Goal: Information Seeking & Learning: Find specific page/section

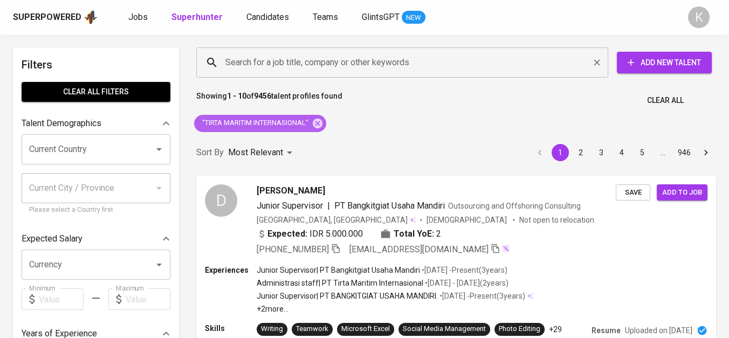
drag, startPoint x: 324, startPoint y: 123, endPoint x: 288, endPoint y: 61, distance: 71.3
click at [323, 123] on icon at bounding box center [318, 123] width 10 height 10
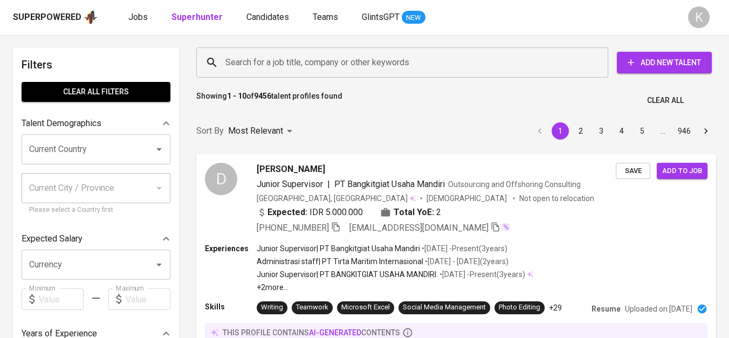
click at [288, 61] on input "Search for a job title, company or other keywords" at bounding box center [405, 62] width 365 height 20
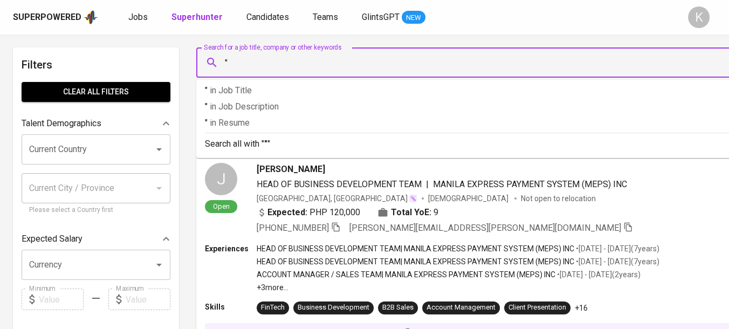
paste input "MUTIARA BUSANA INDAH"
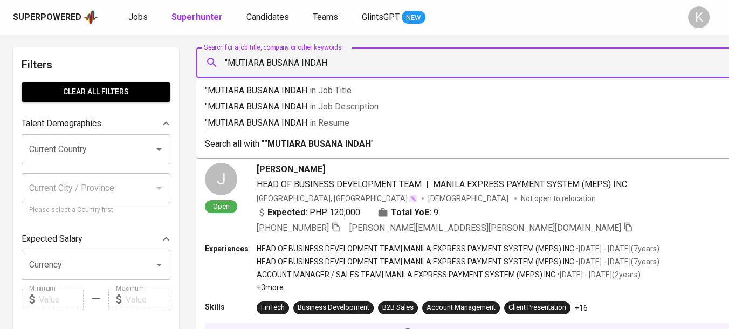
type input ""MUTIARA BUSANA INDAH""
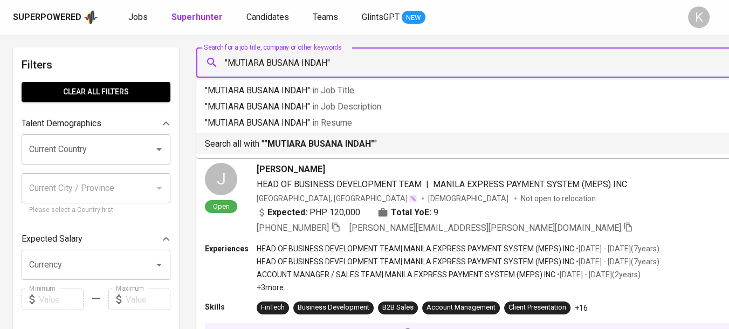
click at [314, 149] on p "Search all with " "MUTIARA BUSANA INDAH" "" at bounding box center [485, 144] width 560 height 13
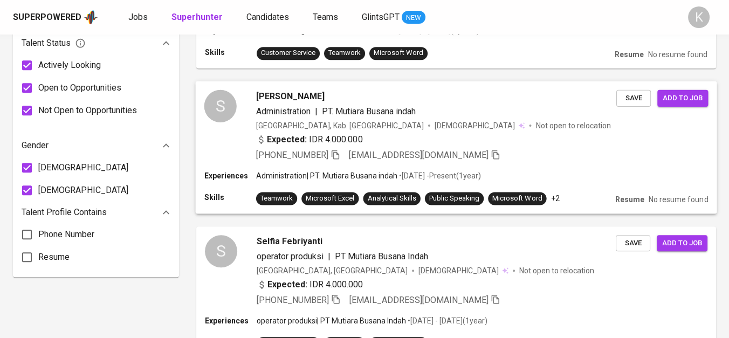
scroll to position [719, 0]
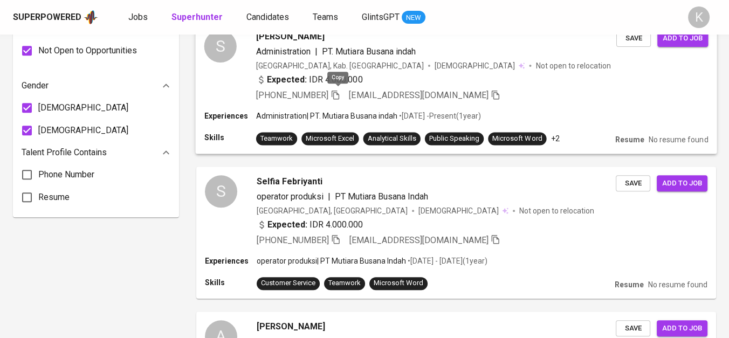
click at [337, 93] on icon "button" at bounding box center [336, 95] width 10 height 10
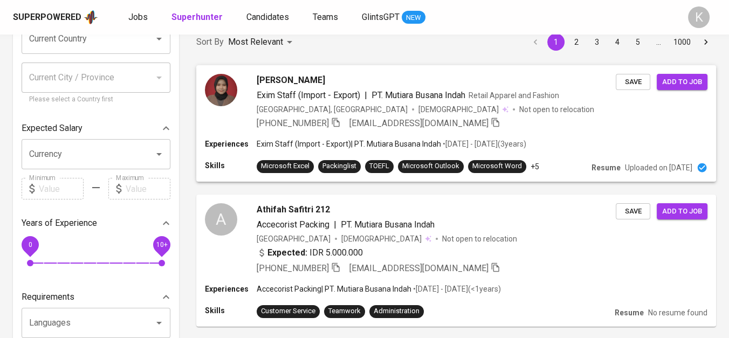
scroll to position [0, 0]
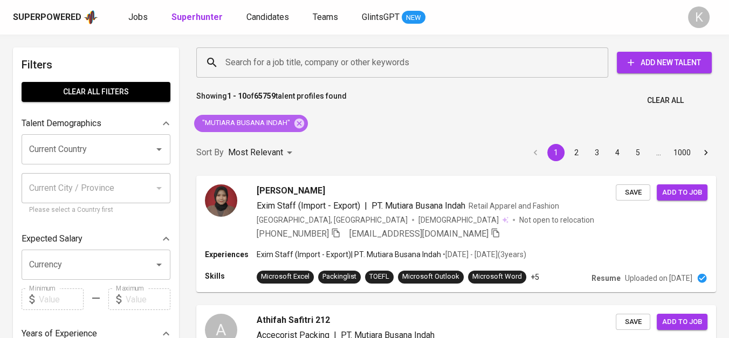
drag, startPoint x: 296, startPoint y: 119, endPoint x: 456, endPoint y: 106, distance: 161.3
click at [296, 119] on icon at bounding box center [300, 123] width 10 height 10
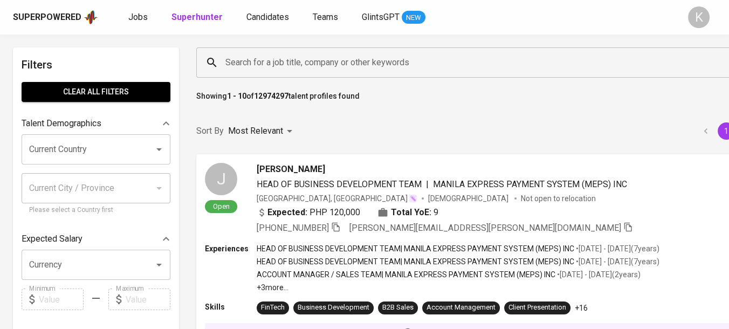
click at [345, 66] on input "Search for a job title, company or other keywords" at bounding box center [490, 62] width 535 height 20
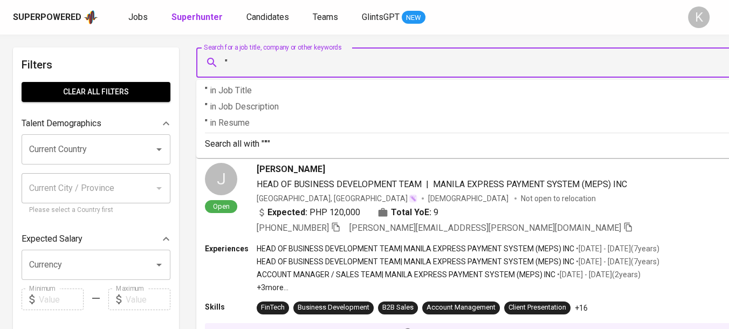
paste input "MADEI MANUFACTURE & DESIGN"
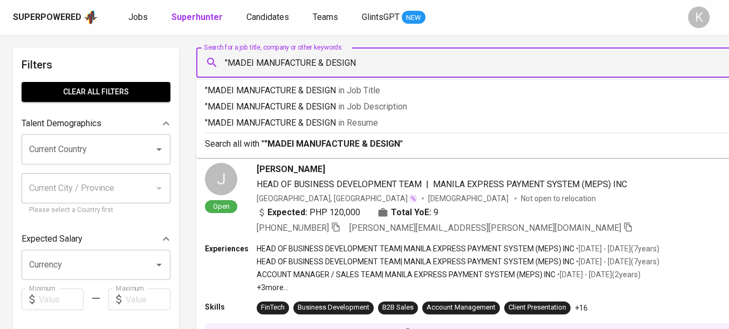
type input ""MADEI MANUFACTURE & DESIGN""
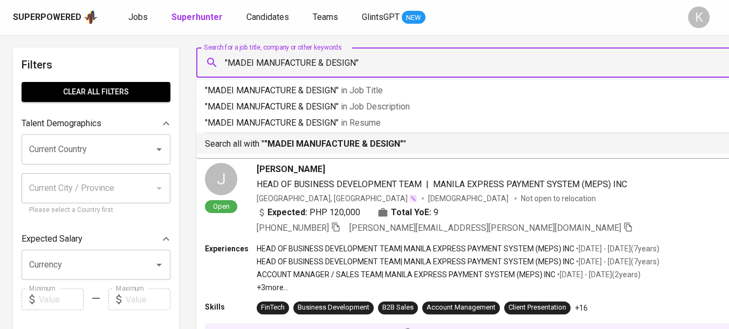
click at [362, 145] on b ""MADEI MANUFACTURE & DESIGN"" at bounding box center [333, 144] width 139 height 10
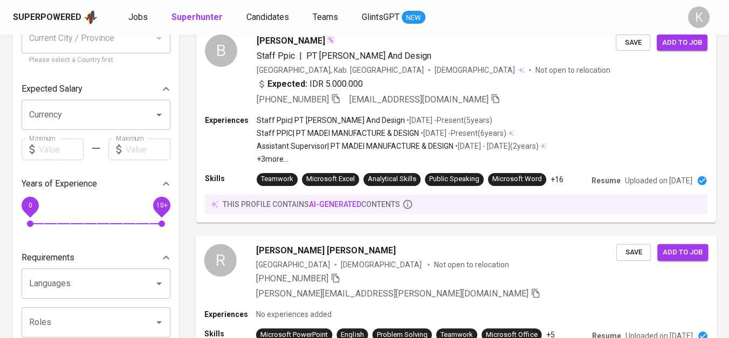
scroll to position [60, 0]
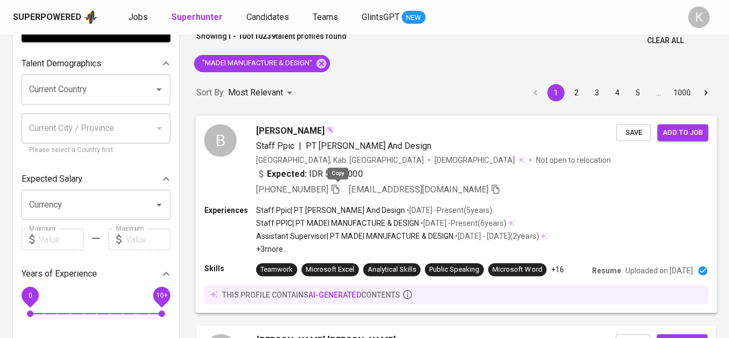
click at [339, 184] on icon "button" at bounding box center [336, 188] width 8 height 9
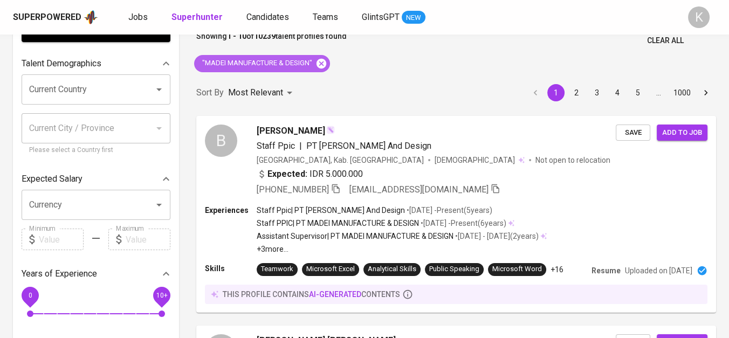
click at [323, 64] on icon at bounding box center [322, 63] width 10 height 10
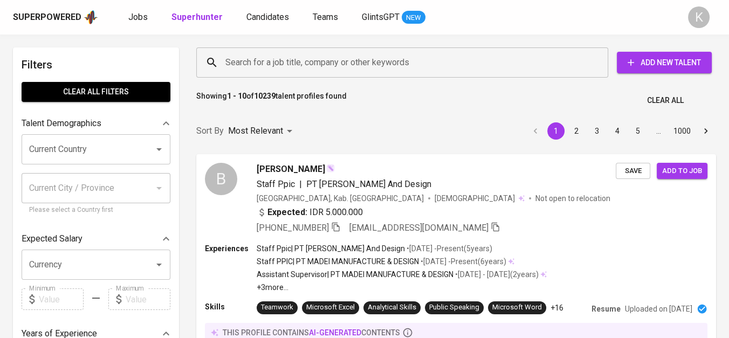
click at [307, 57] on input "Search for a job title, company or other keywords" at bounding box center [405, 62] width 365 height 20
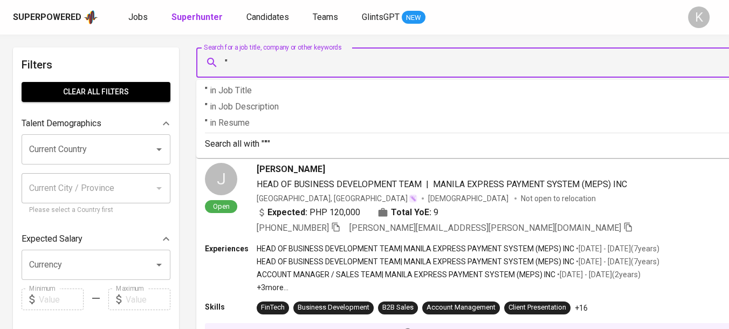
paste input "PT Agung Alam Asri"
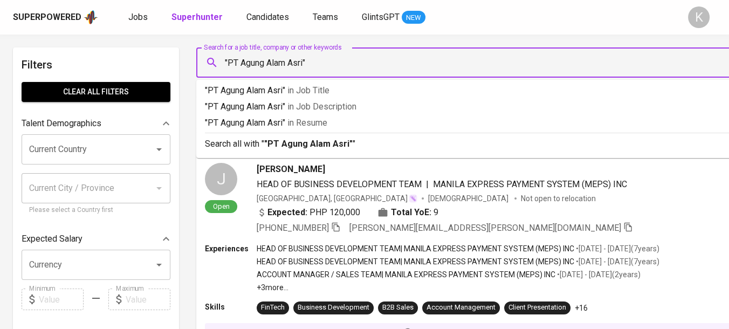
click at [240, 61] on input ""PT Agung Alam Asri"" at bounding box center [490, 62] width 535 height 20
type input ""Agung Alam Asri""
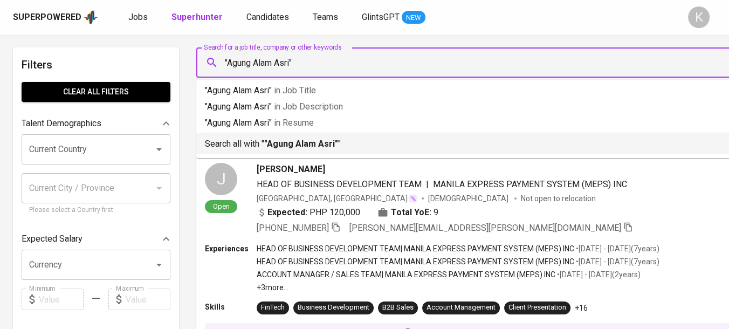
drag, startPoint x: 302, startPoint y: 149, endPoint x: 447, endPoint y: 337, distance: 236.9
click at [302, 148] on p "Search all with " "Agung Alam Asri" "" at bounding box center [485, 144] width 560 height 13
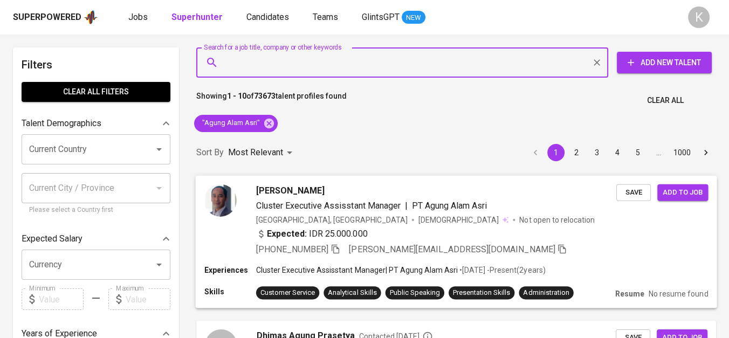
click at [336, 249] on icon "button" at bounding box center [336, 248] width 8 height 9
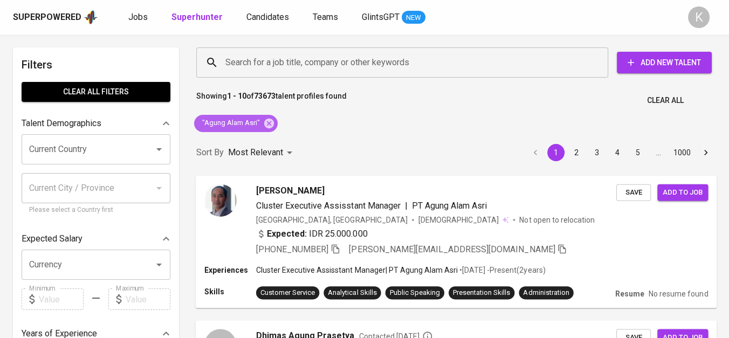
drag, startPoint x: 268, startPoint y: 121, endPoint x: 421, endPoint y: 336, distance: 263.0
click at [268, 121] on icon at bounding box center [269, 124] width 12 height 12
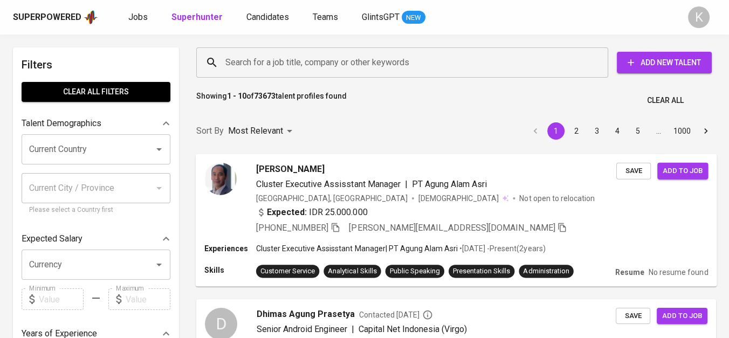
click at [310, 69] on input "Search for a job title, company or other keywords" at bounding box center [405, 62] width 365 height 20
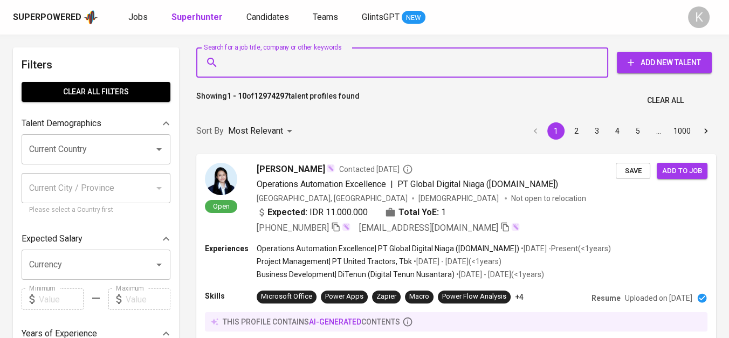
click at [256, 66] on input "Search for a job title, company or other keywords" at bounding box center [405, 62] width 365 height 20
paste input "PT. KELUARGA SEJAHTERA PROPERTINDO"
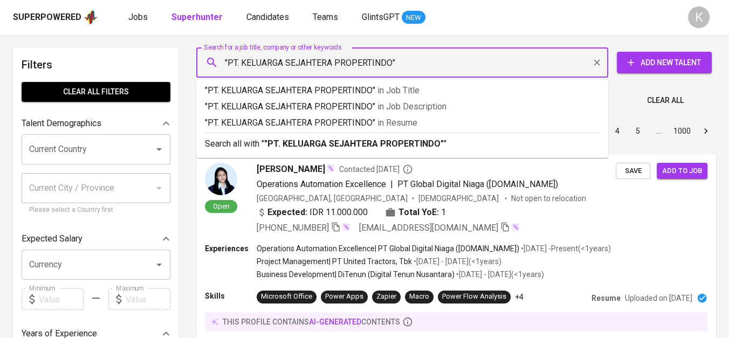
click at [244, 59] on input ""PT. KELUARGA SEJAHTERA PROPERTINDO"" at bounding box center [405, 62] width 365 height 20
type input ""KELUARGA SEJAHTERA PROPERTINDO""
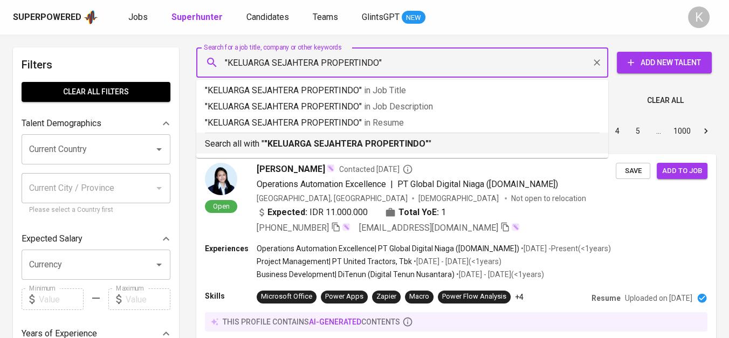
click at [294, 142] on b ""KELUARGA SEJAHTERA PROPERTINDO"" at bounding box center [346, 144] width 165 height 10
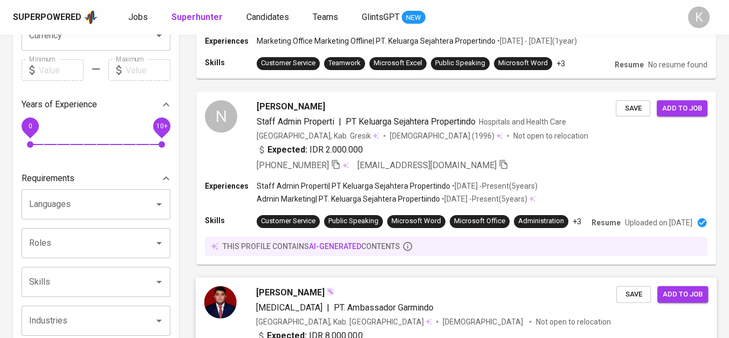
scroll to position [180, 0]
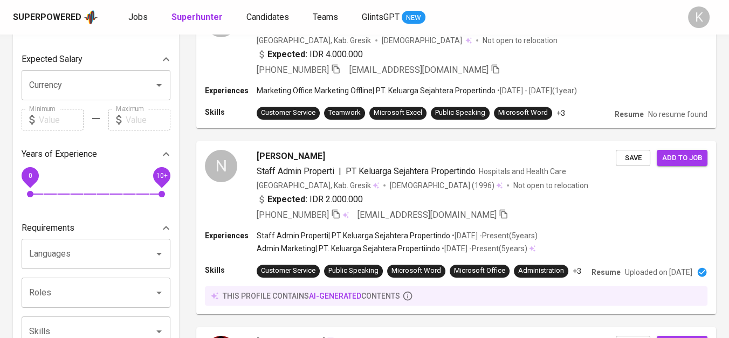
scroll to position [180, 0]
click at [338, 213] on icon "button" at bounding box center [336, 214] width 10 height 10
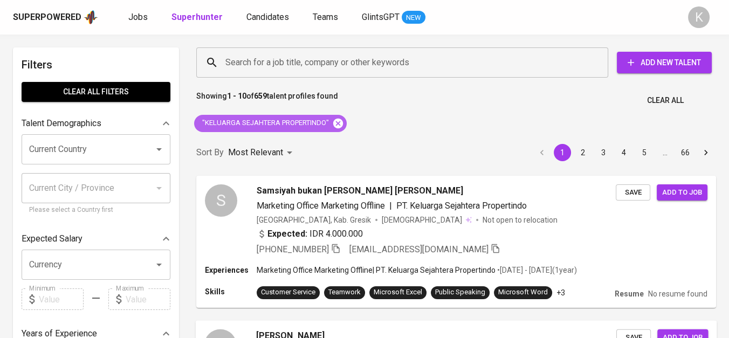
click at [339, 123] on icon at bounding box center [338, 124] width 12 height 12
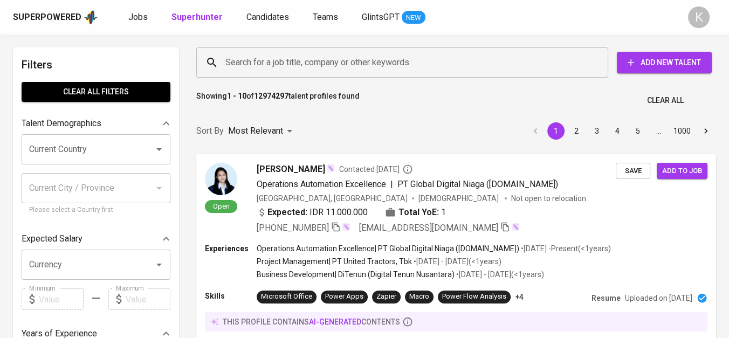
click at [263, 58] on input "Search for a job title, company or other keywords" at bounding box center [405, 62] width 365 height 20
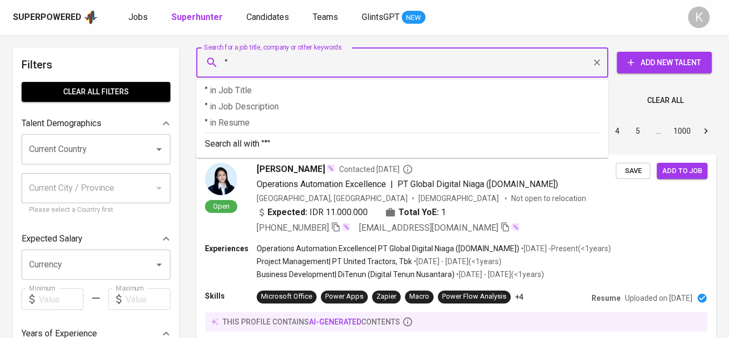
paste input "Braun Buffel"
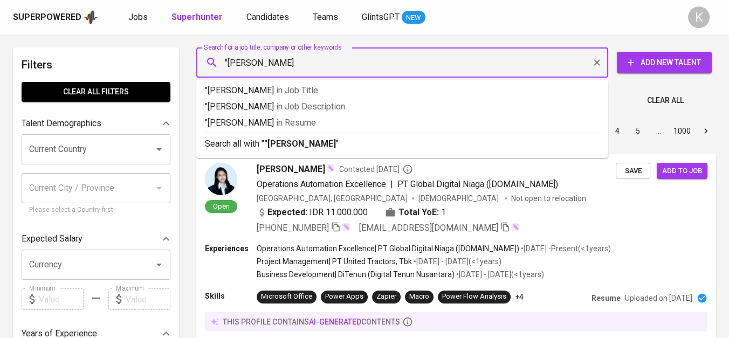
type input ""Braun Buffel""
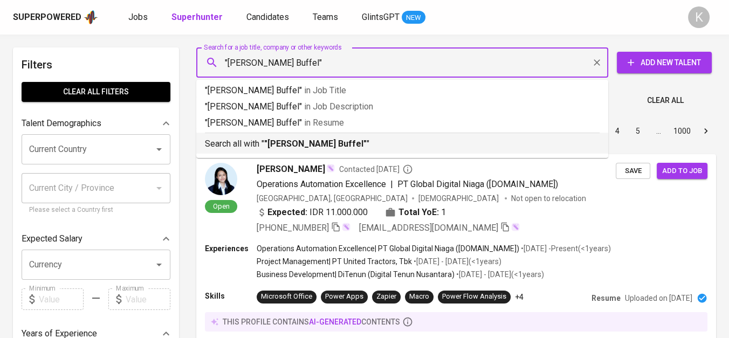
click at [298, 139] on b ""Braun Buffel"" at bounding box center [315, 144] width 102 height 10
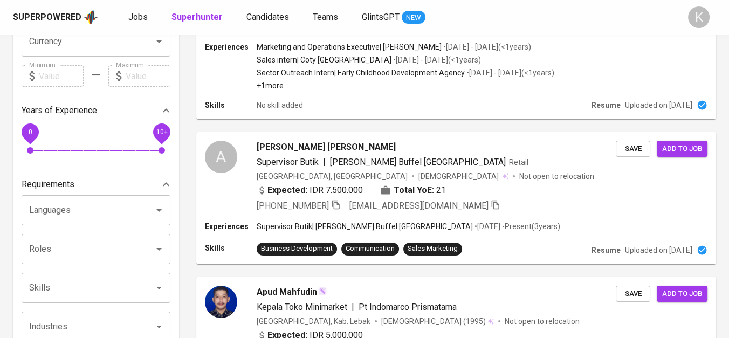
scroll to position [240, 0]
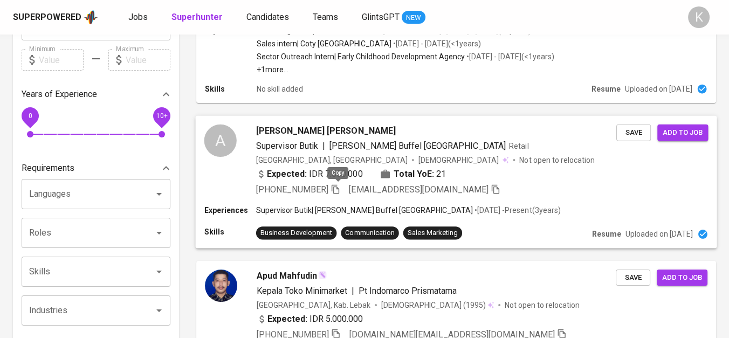
click at [337, 184] on icon "button" at bounding box center [336, 189] width 10 height 10
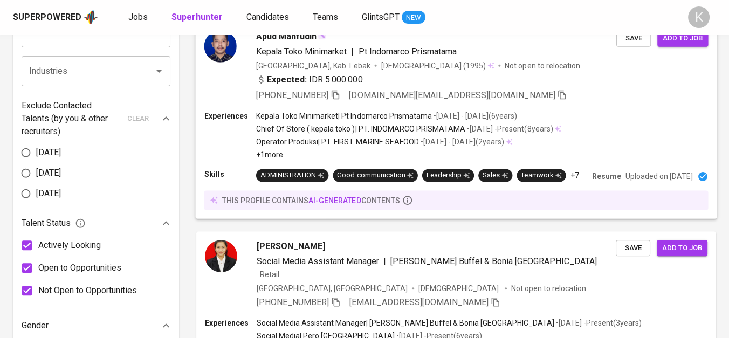
scroll to position [539, 0]
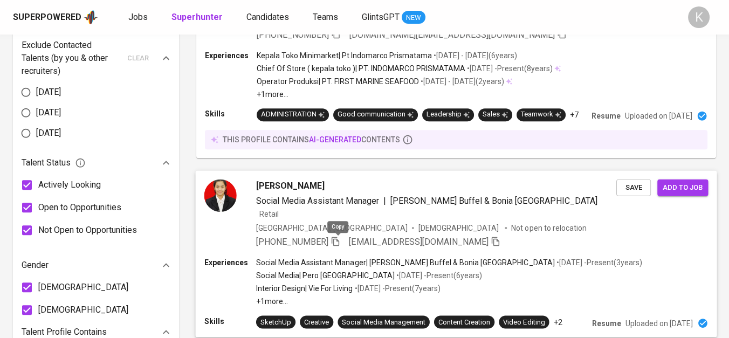
click at [338, 240] on icon "button" at bounding box center [336, 241] width 8 height 9
